Goal: Navigation & Orientation: Find specific page/section

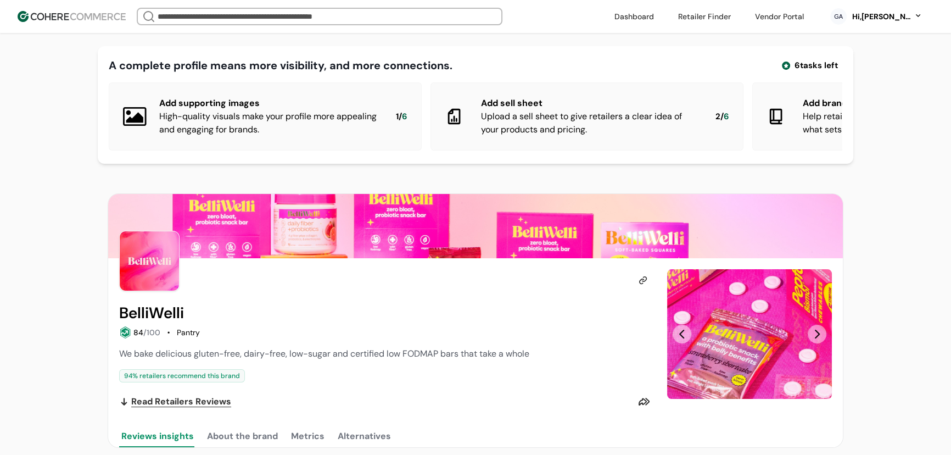
click at [808, 338] on img "Slide 1" at bounding box center [749, 334] width 165 height 130
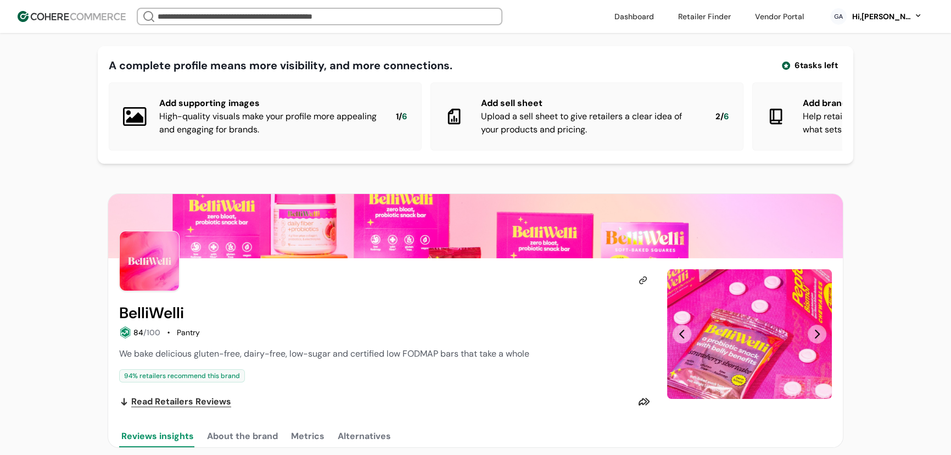
click at [818, 339] on button "Next Slide" at bounding box center [817, 334] width 19 height 19
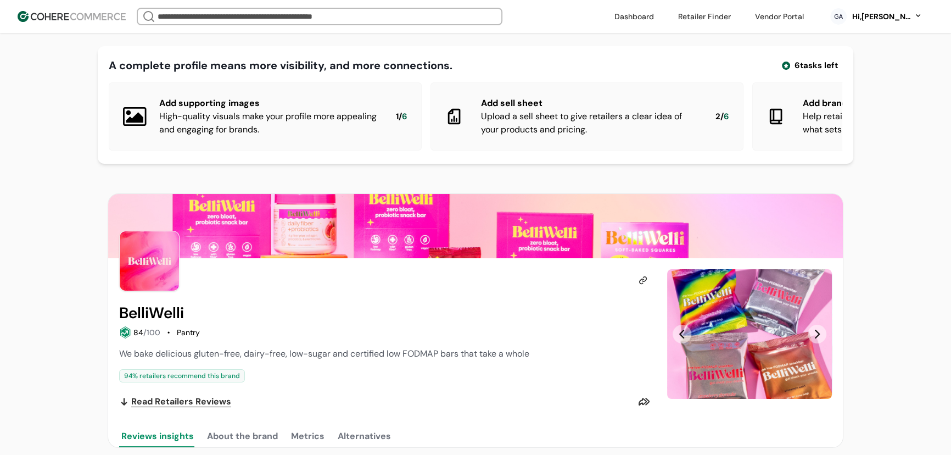
click at [818, 339] on button "Next Slide" at bounding box center [817, 334] width 19 height 19
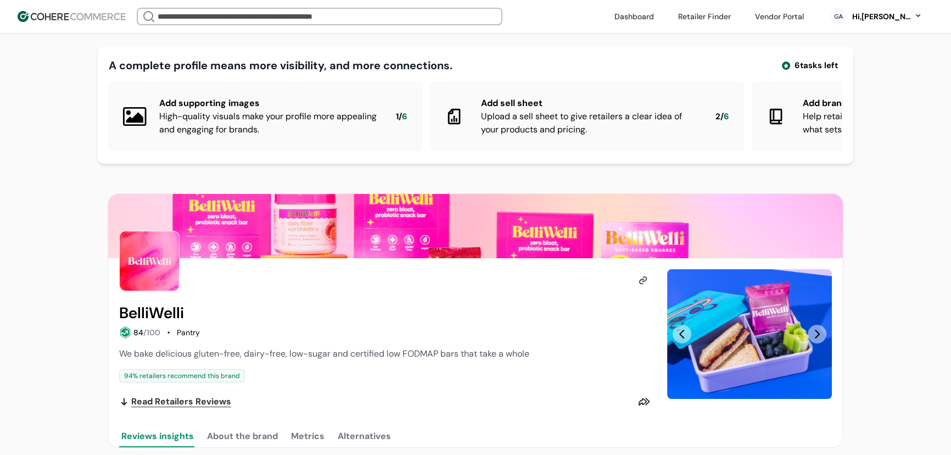
click at [818, 339] on button "Next Slide" at bounding box center [817, 334] width 19 height 19
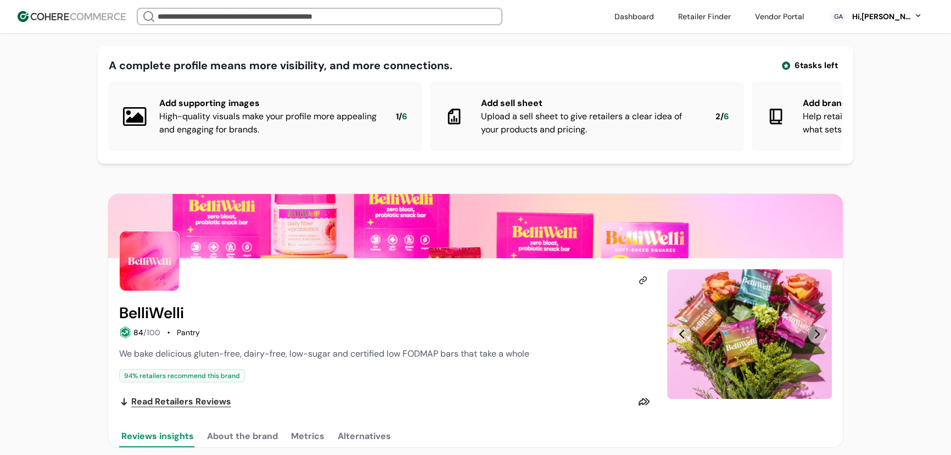
click at [818, 339] on button "Next Slide" at bounding box center [817, 334] width 19 height 19
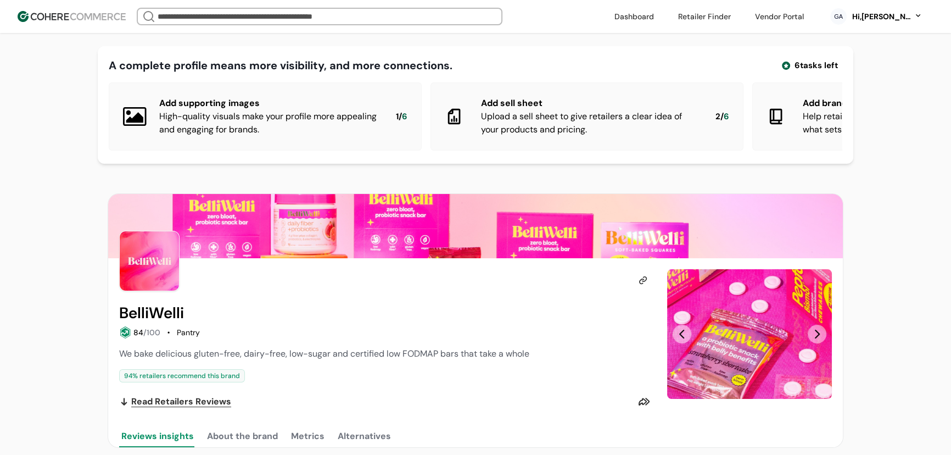
click at [818, 339] on button "Next Slide" at bounding box center [817, 334] width 19 height 19
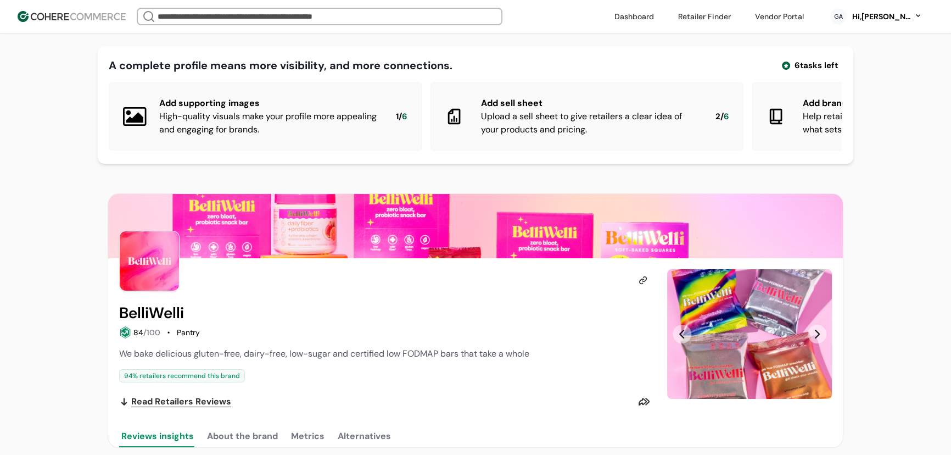
click at [818, 339] on button "Next Slide" at bounding box center [817, 334] width 19 height 19
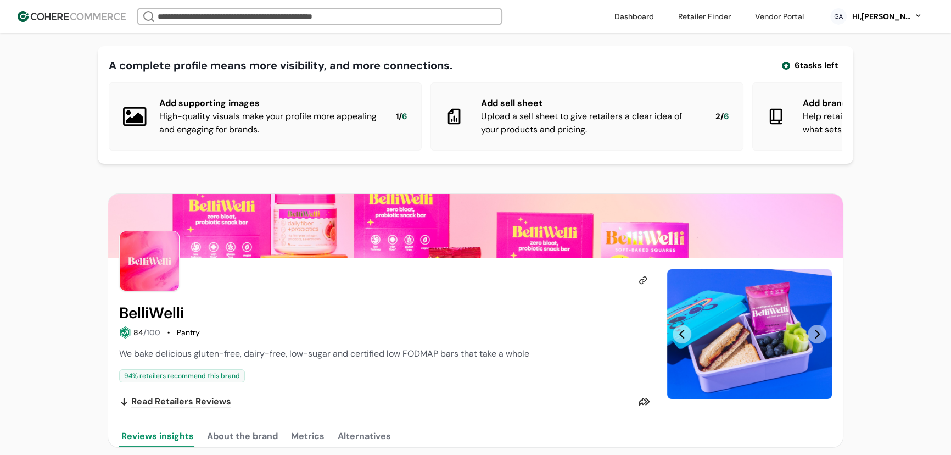
click at [818, 339] on button "Next Slide" at bounding box center [817, 334] width 19 height 19
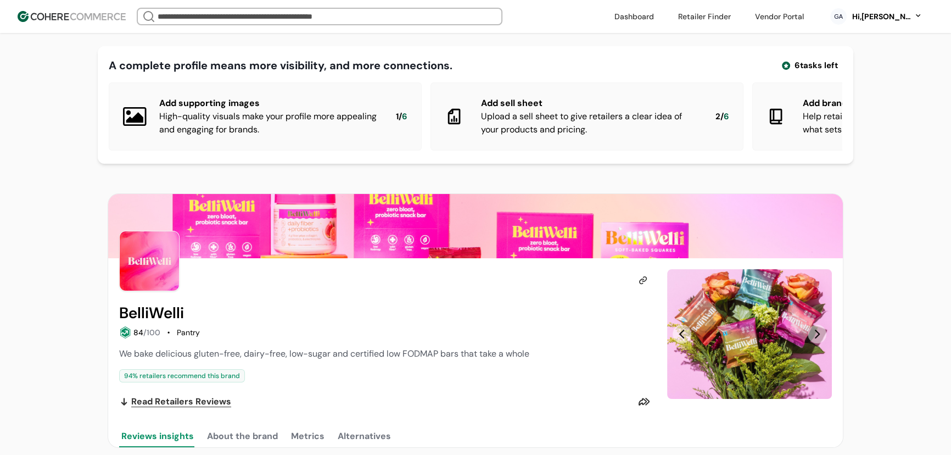
click at [818, 339] on button "Next Slide" at bounding box center [817, 334] width 19 height 19
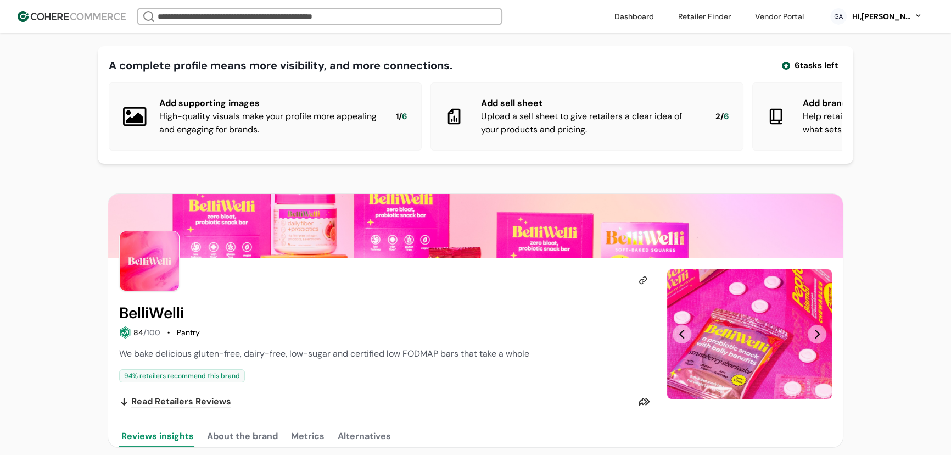
click at [302, 11] on input "search" at bounding box center [319, 16] width 329 height 15
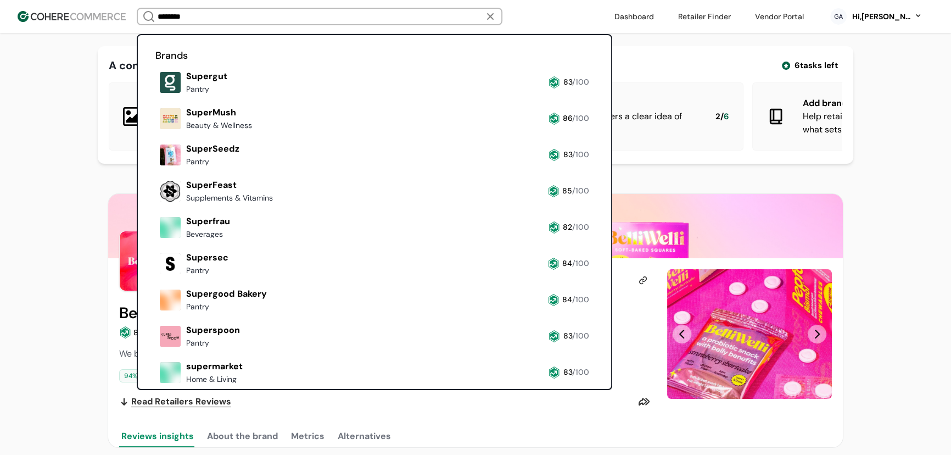
type input "********"
click at [155, 97] on link at bounding box center [155, 97] width 0 height 0
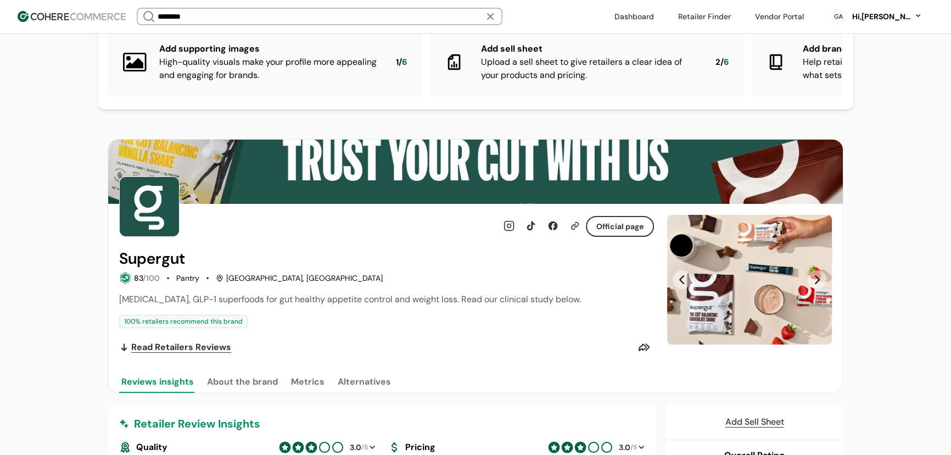
scroll to position [49, 0]
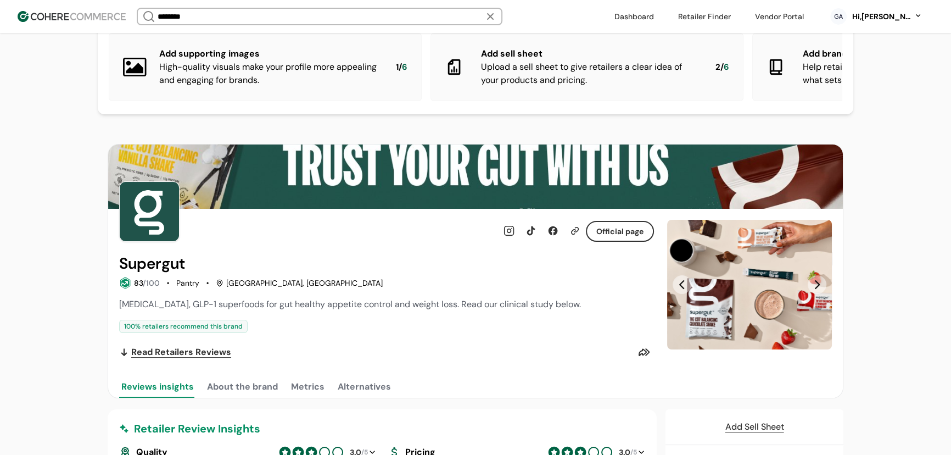
click at [821, 293] on button "Next Slide" at bounding box center [817, 284] width 19 height 19
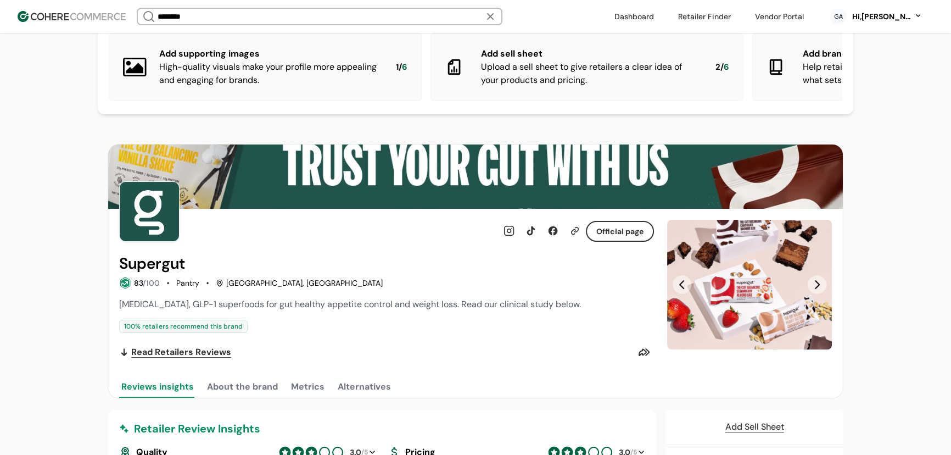
click at [821, 294] on button "Next Slide" at bounding box center [817, 284] width 19 height 19
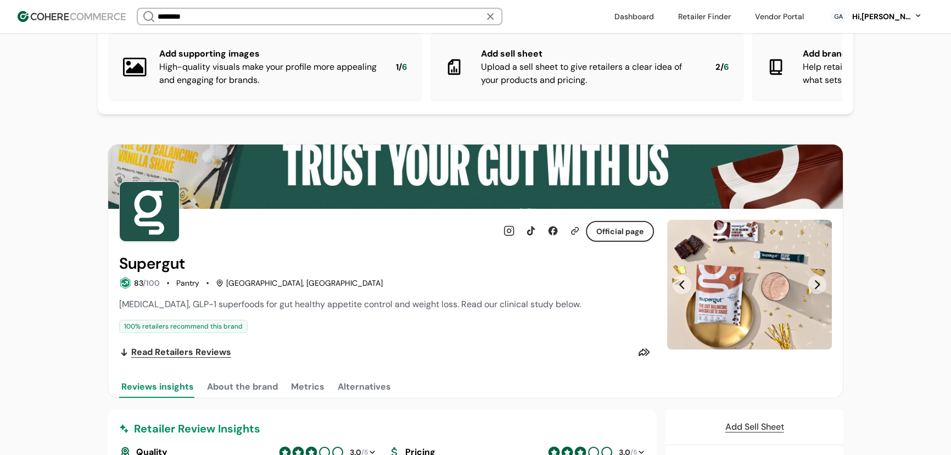
click at [821, 294] on button "Next Slide" at bounding box center [817, 284] width 19 height 19
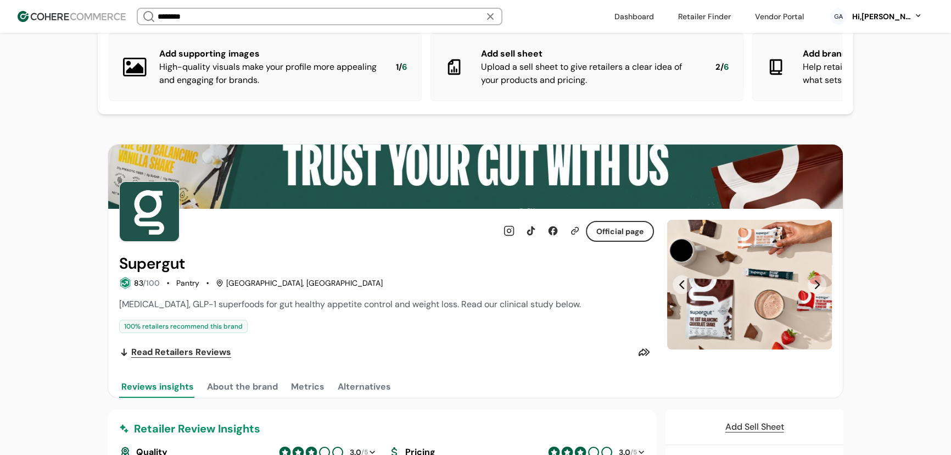
click at [821, 294] on button "Next Slide" at bounding box center [817, 284] width 19 height 19
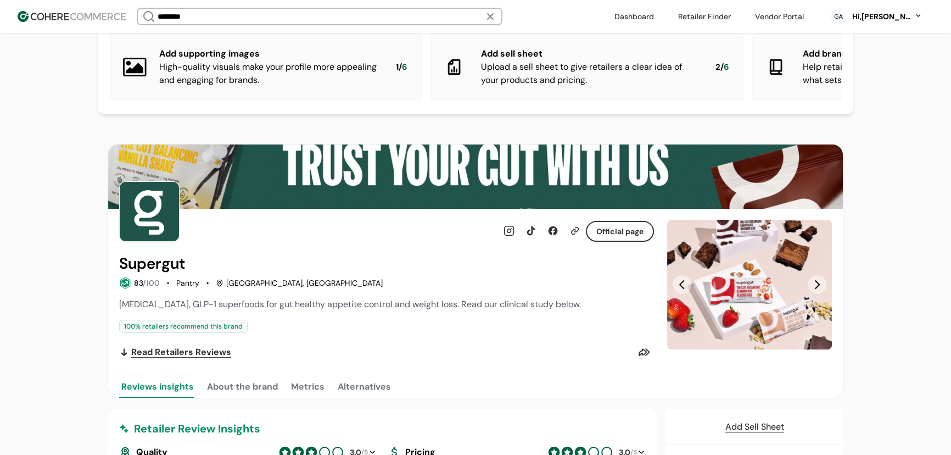
click at [686, 293] on button "Previous Slide" at bounding box center [682, 284] width 19 height 19
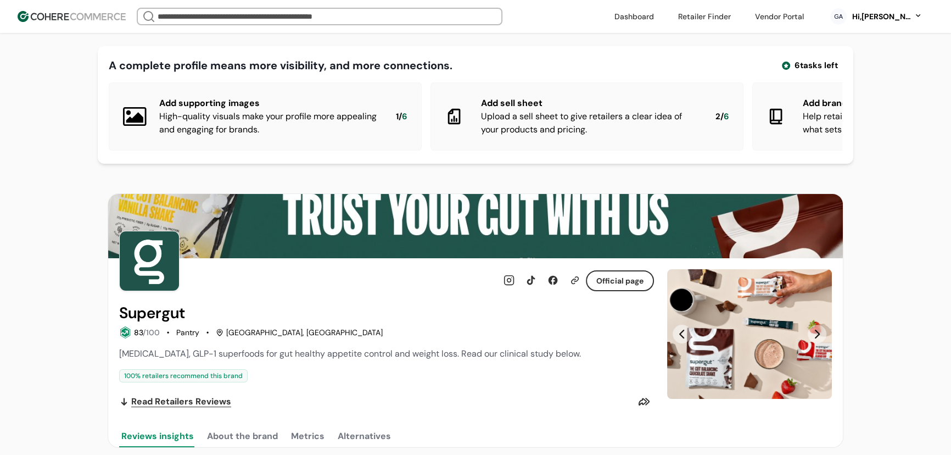
click at [213, 23] on input "search" at bounding box center [319, 16] width 329 height 15
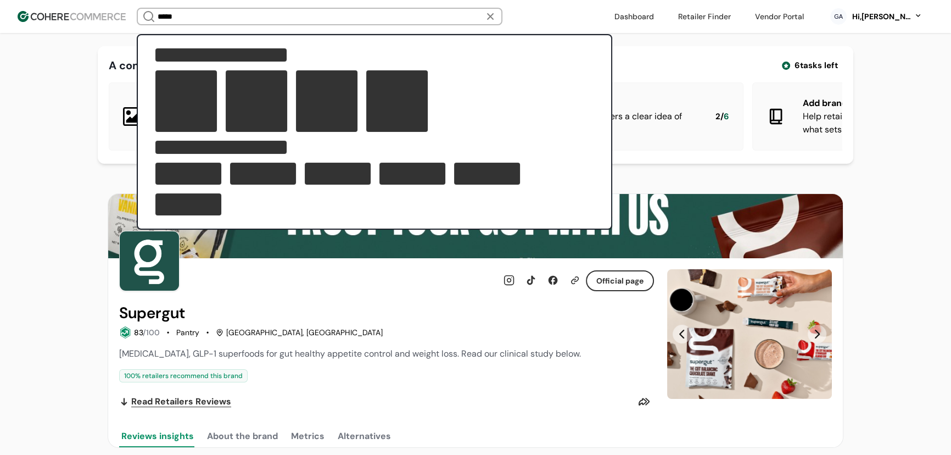
type input "*****"
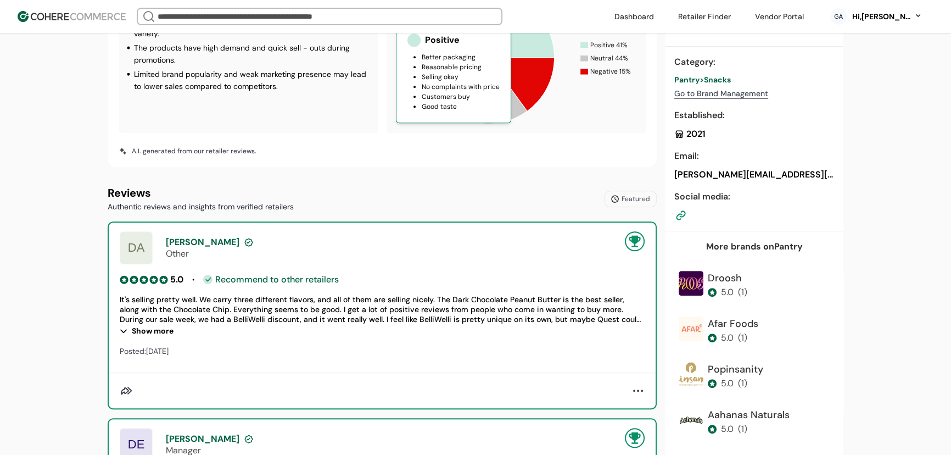
scroll to position [749, 0]
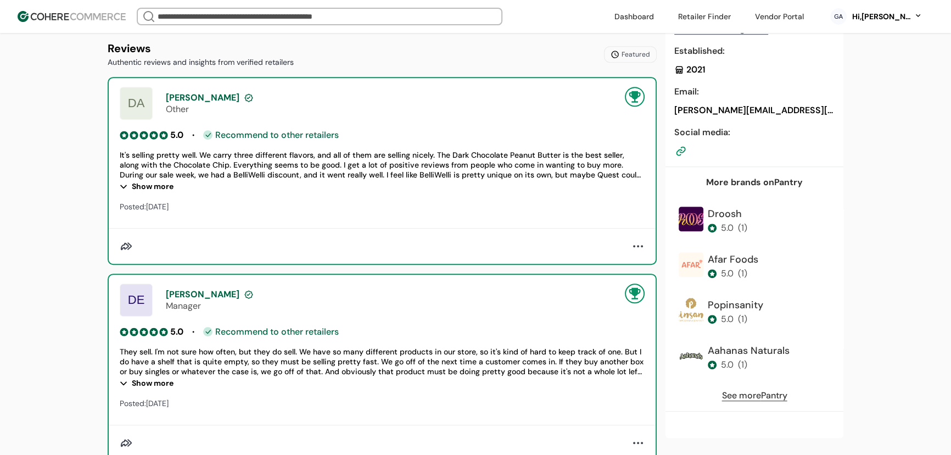
click at [149, 192] on div "Show more" at bounding box center [382, 186] width 525 height 13
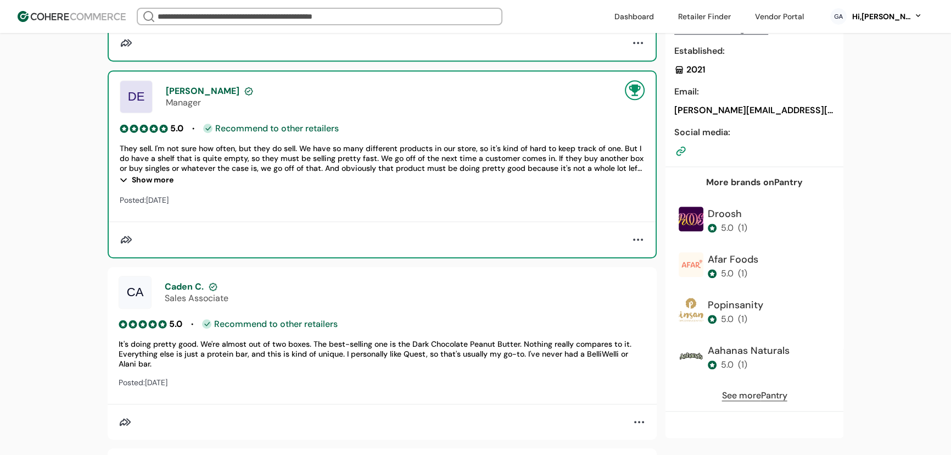
scroll to position [999, 0]
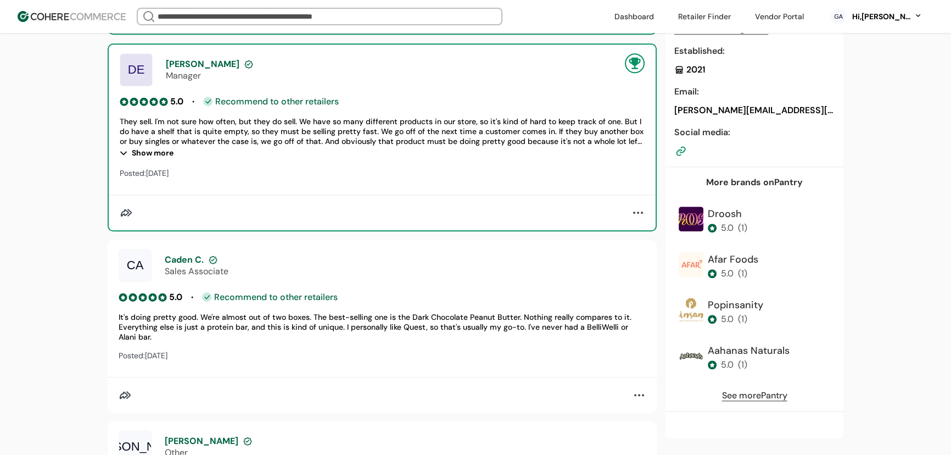
click at [165, 154] on div "Show more" at bounding box center [382, 152] width 525 height 13
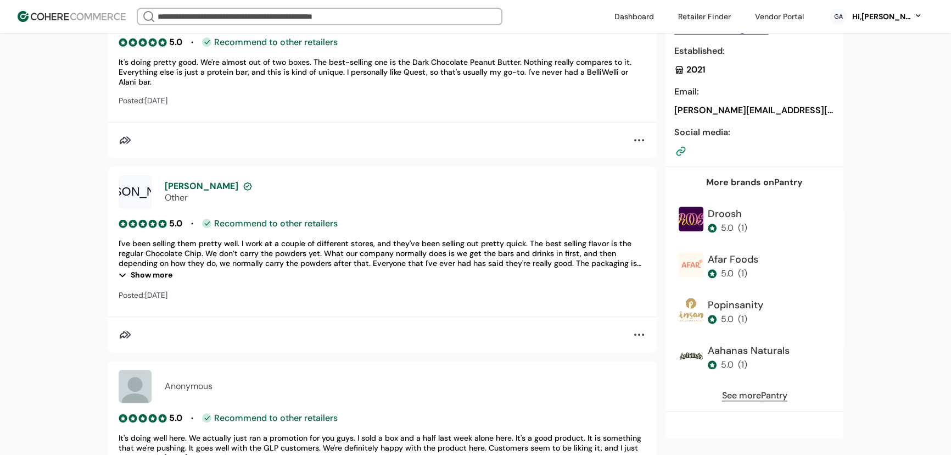
scroll to position [1348, 0]
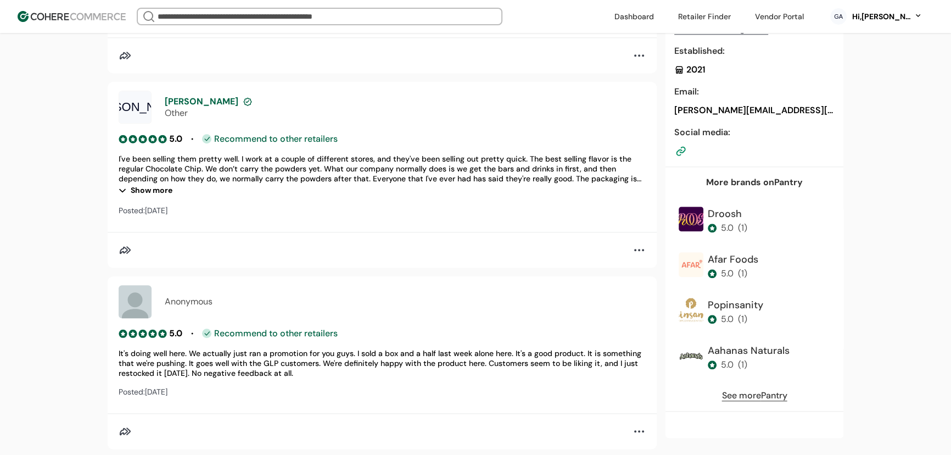
click at [153, 184] on div "Show more" at bounding box center [382, 189] width 527 height 13
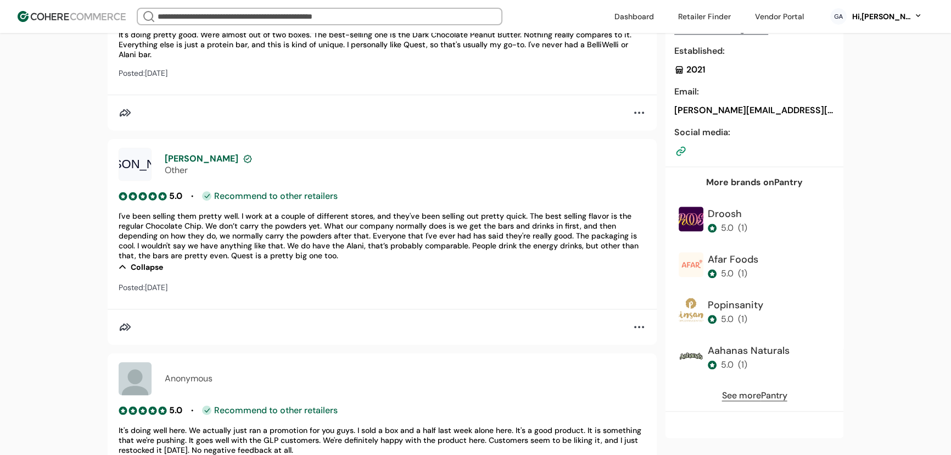
scroll to position [1156, 0]
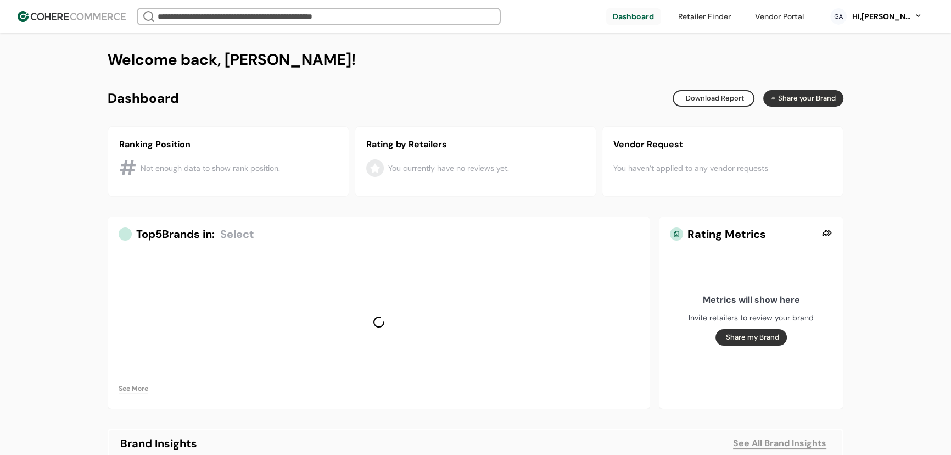
click at [100, 17] on img at bounding box center [72, 16] width 108 height 11
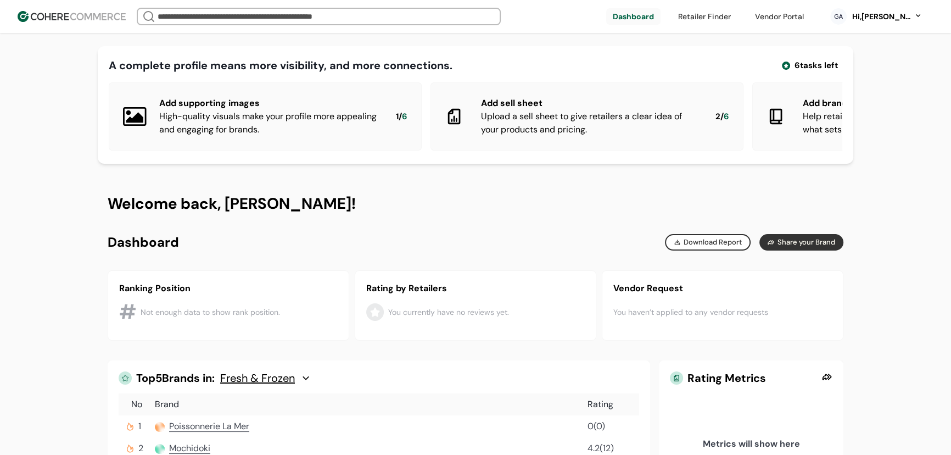
click at [902, 16] on div "Hi, [PERSON_NAME]" at bounding box center [882, 17] width 60 height 12
click at [859, 182] on link at bounding box center [872, 179] width 157 height 27
